Goal: Navigation & Orientation: Find specific page/section

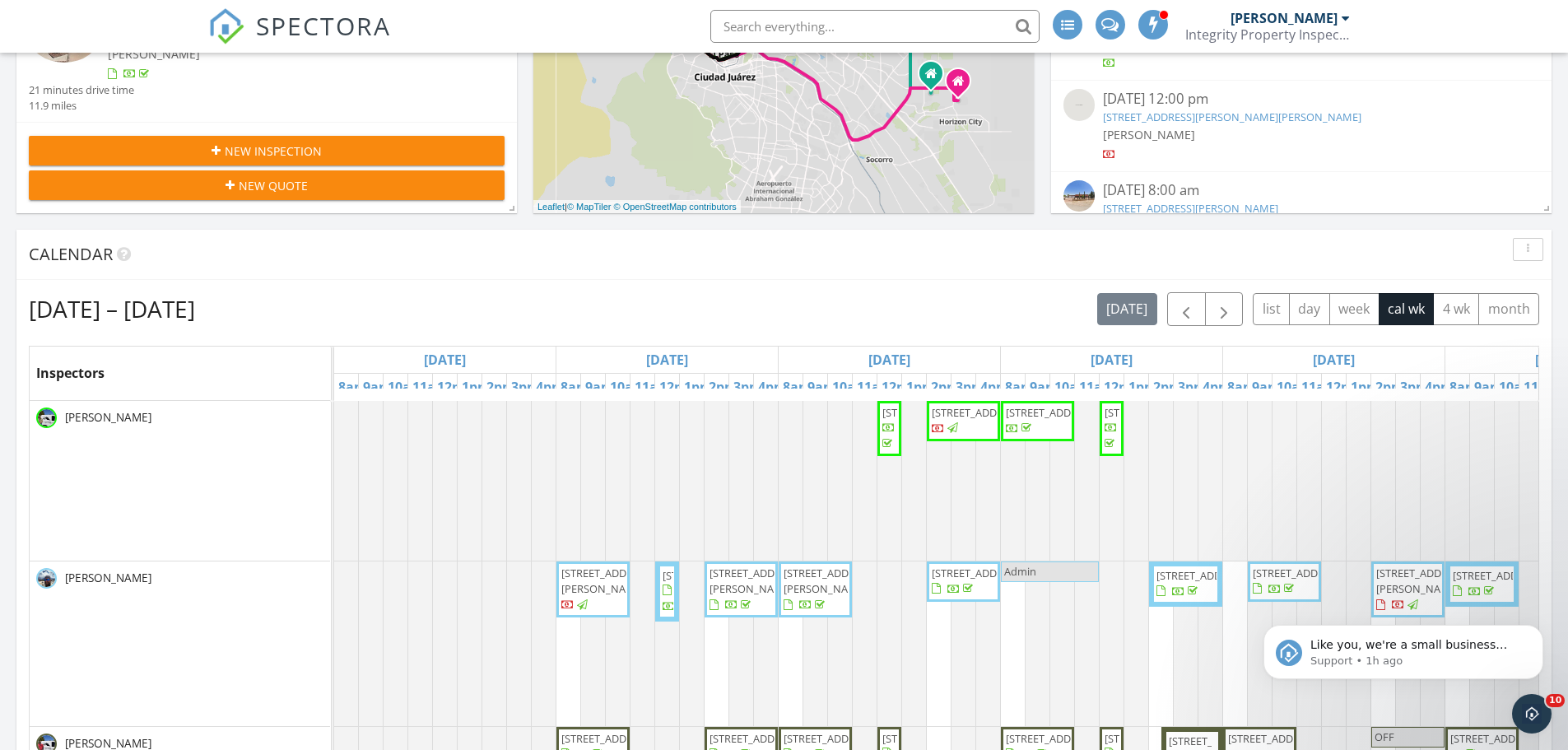
scroll to position [494, 0]
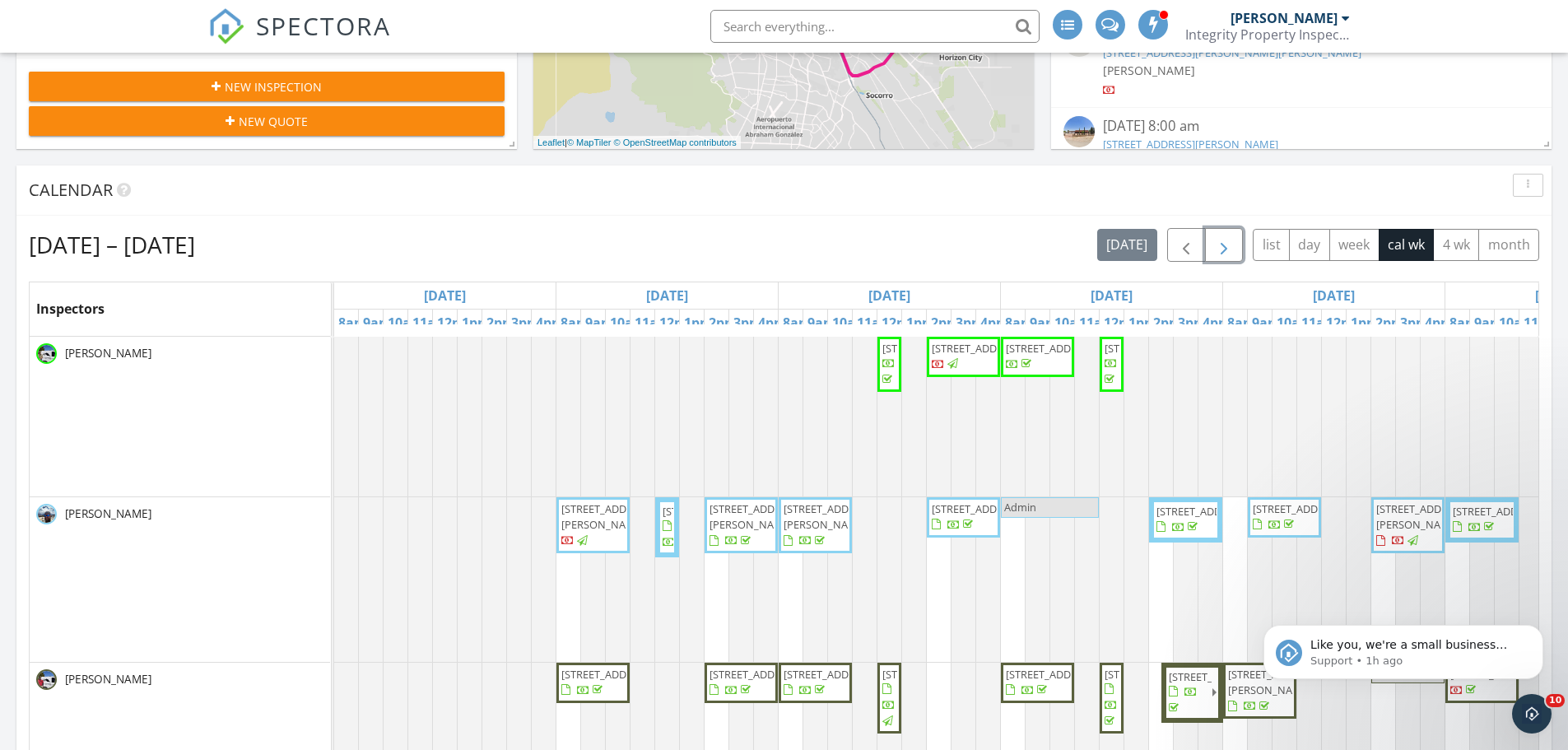
click at [1227, 244] on span "button" at bounding box center [1224, 245] width 20 height 20
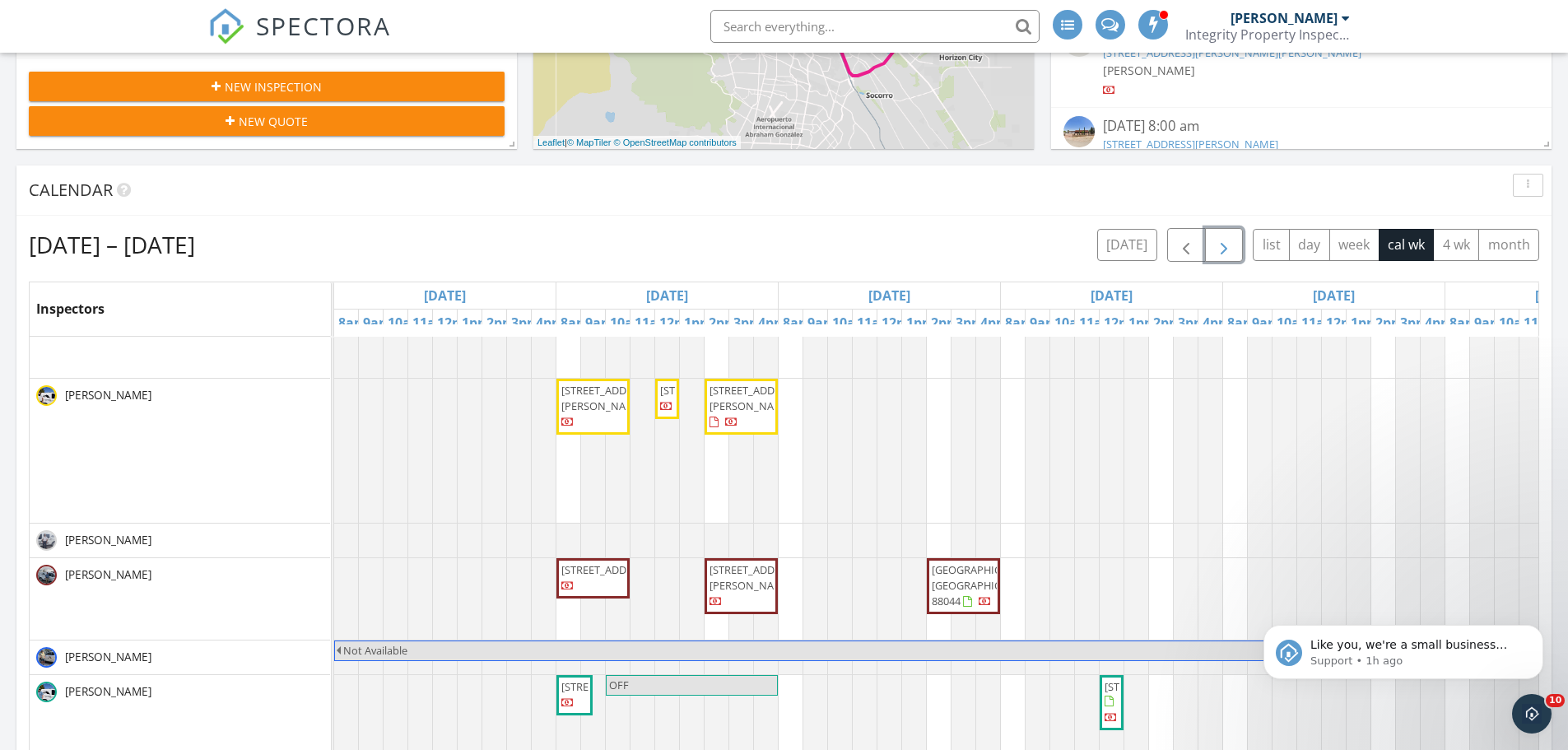
scroll to position [0, 0]
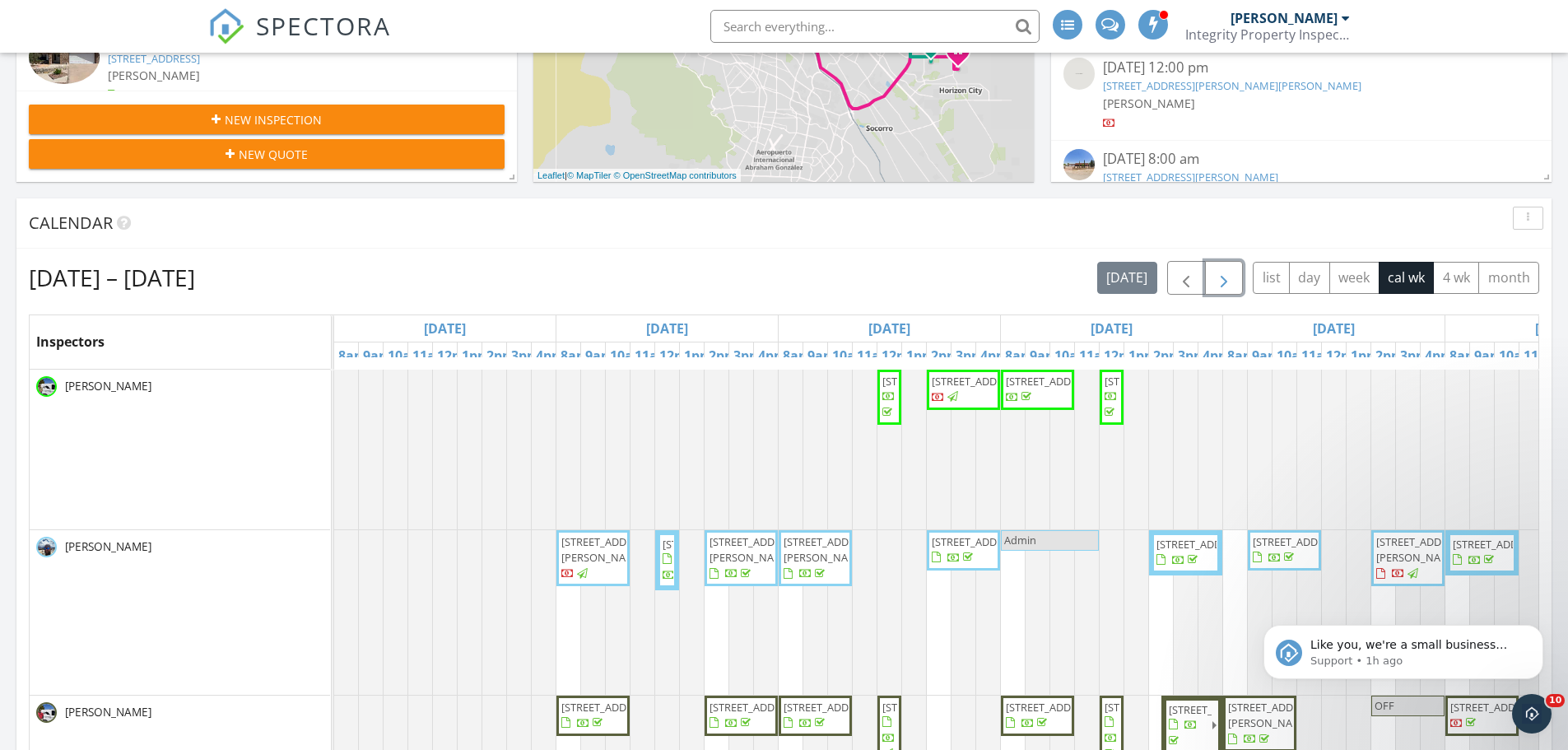
click at [1230, 271] on span "button" at bounding box center [1224, 278] width 20 height 20
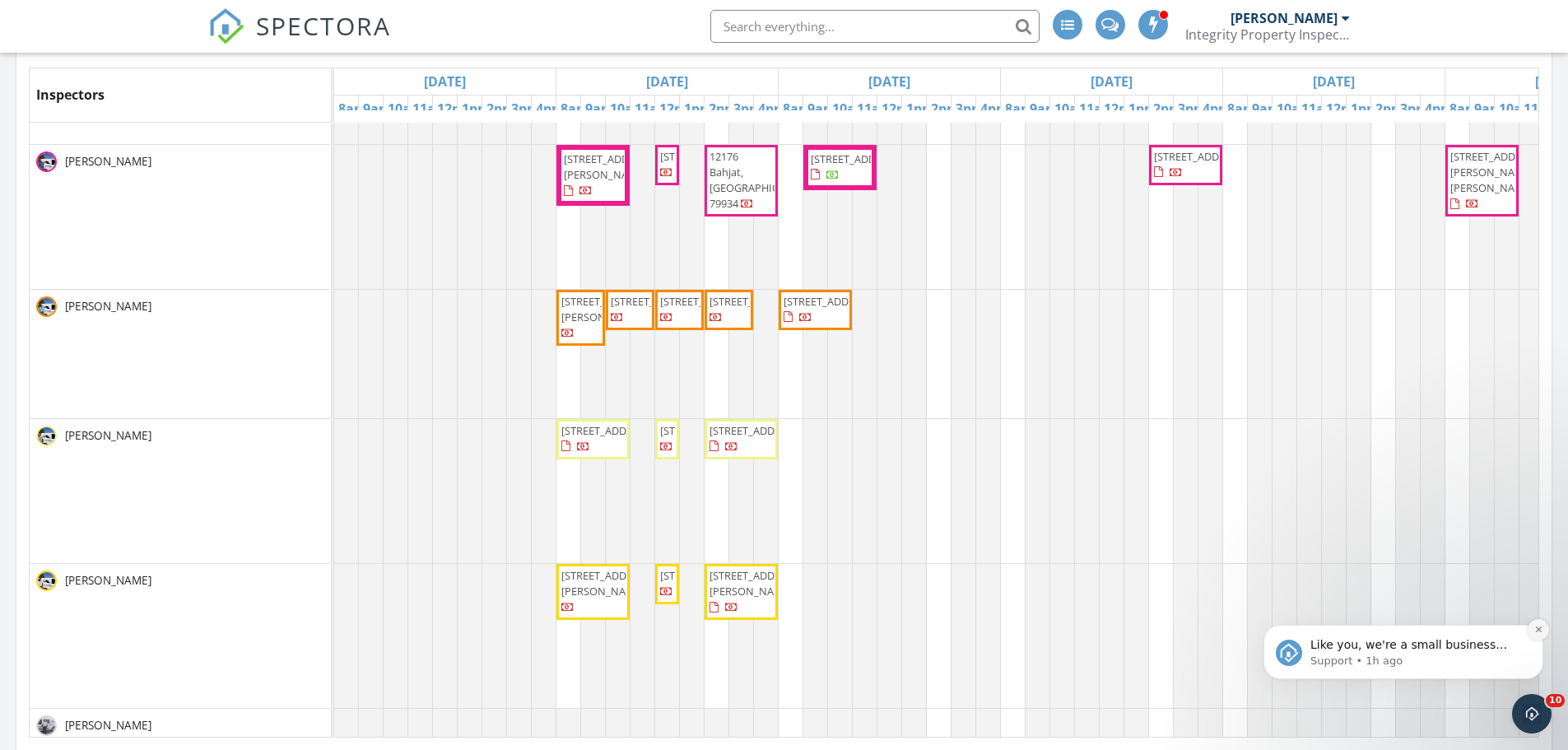
click at [1538, 630] on icon "Dismiss notification" at bounding box center [1539, 629] width 9 height 9
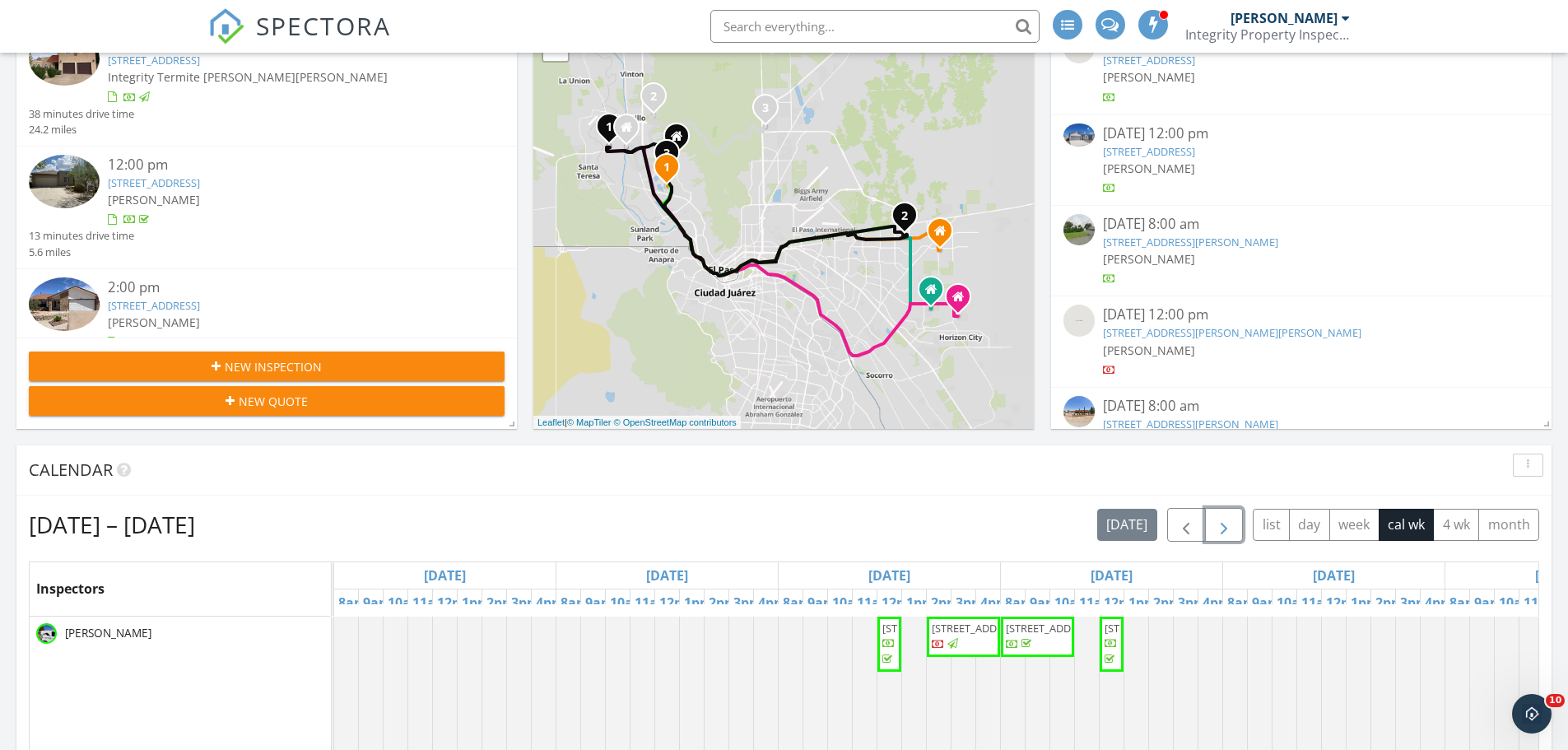
click at [1230, 526] on span "button" at bounding box center [1224, 525] width 20 height 20
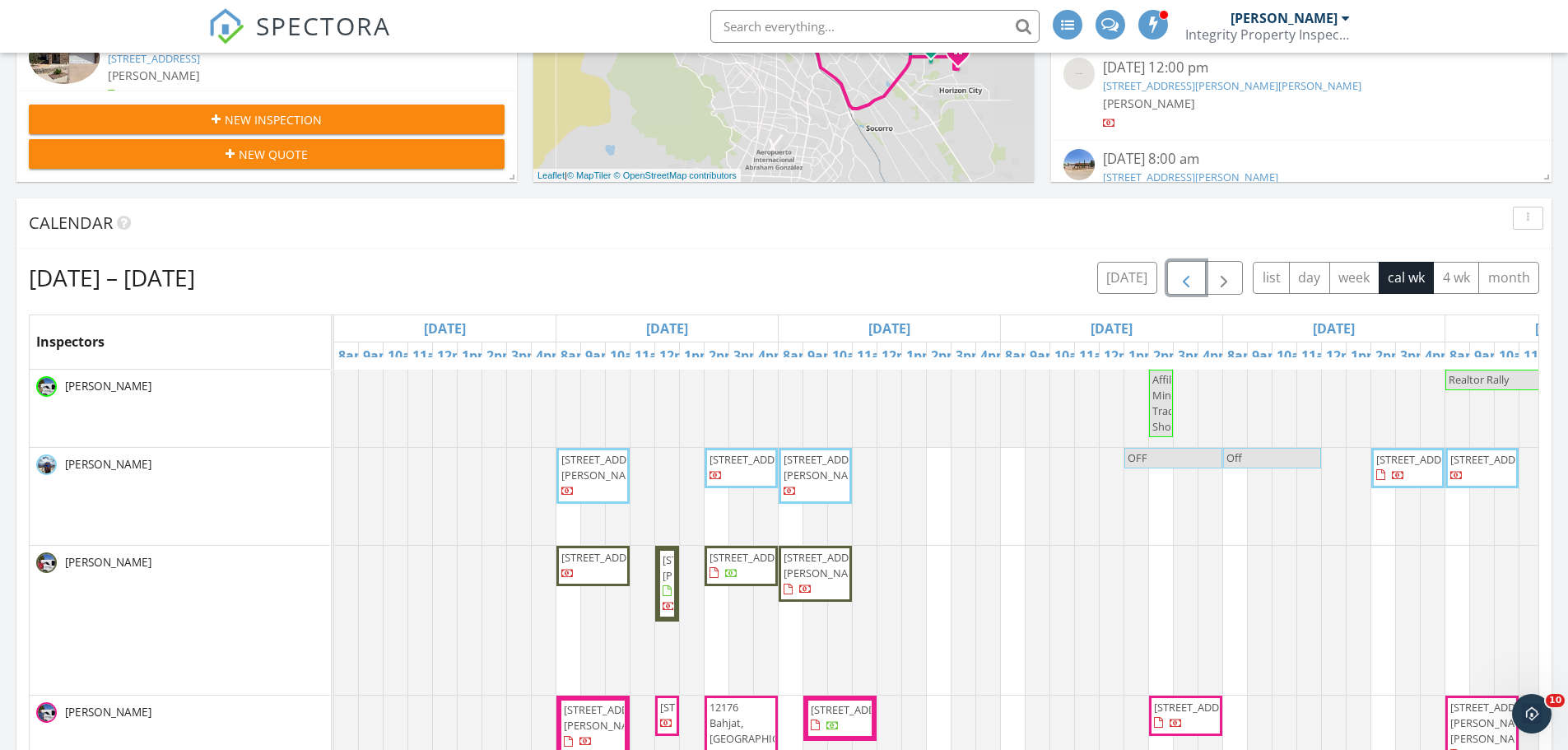
click at [1180, 278] on span "button" at bounding box center [1186, 278] width 20 height 20
